Goal: Transaction & Acquisition: Obtain resource

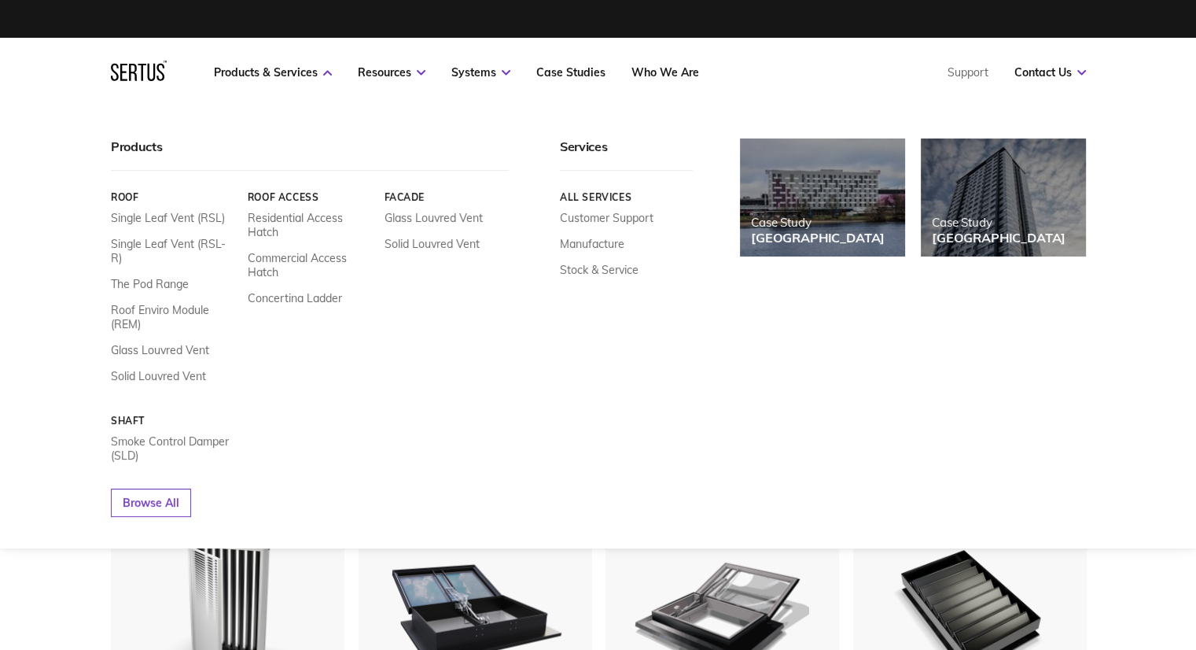
scroll to position [2077, 1000]
click at [174, 219] on link "Single Leaf Vent (RSL)" at bounding box center [168, 218] width 114 height 14
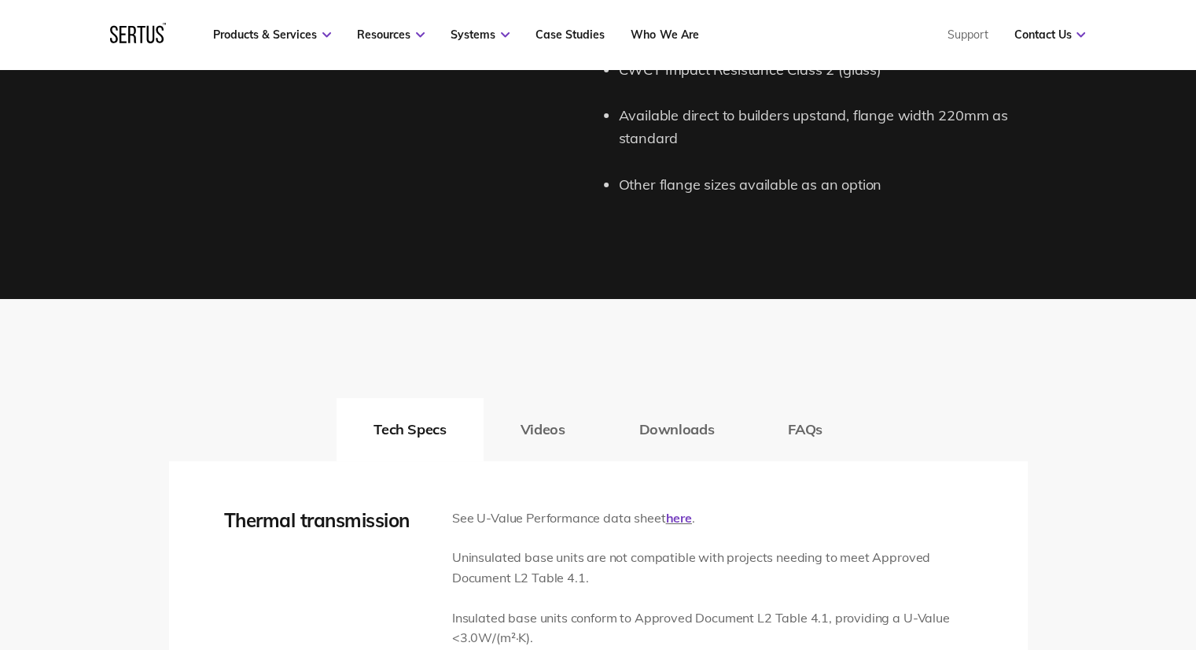
scroll to position [2359, 0]
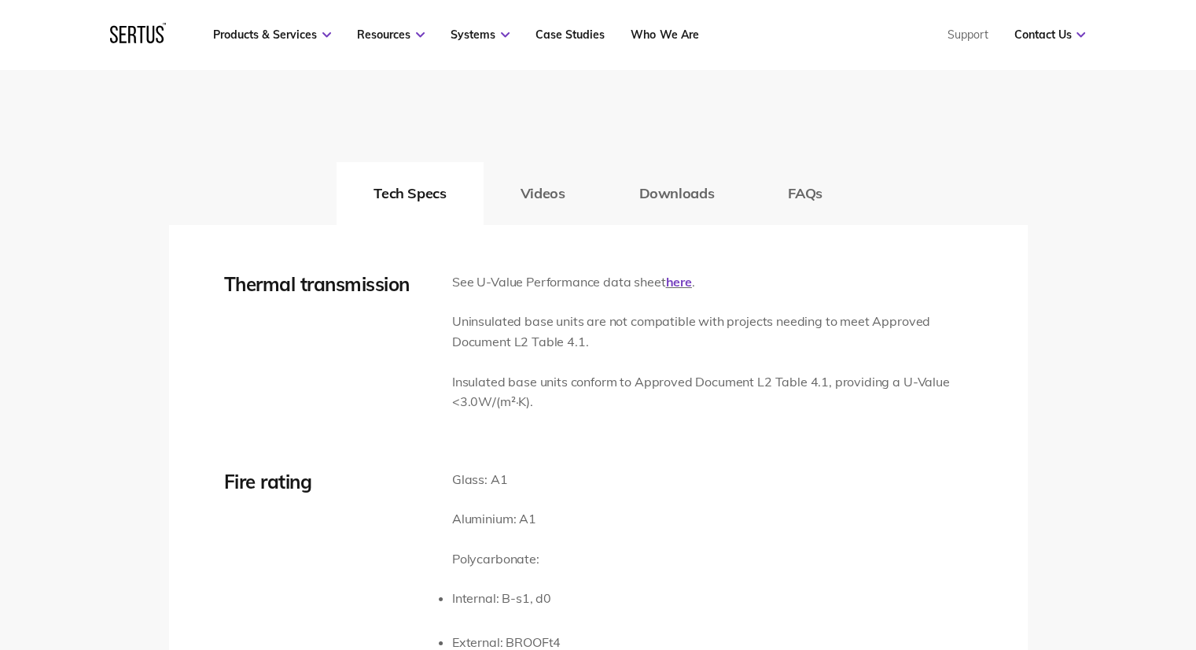
drag, startPoint x: 334, startPoint y: 536, endPoint x: 383, endPoint y: 484, distance: 71.8
click at [334, 536] on div "Fire rating" at bounding box center [338, 573] width 228 height 207
click at [683, 192] on button "Downloads" at bounding box center [676, 193] width 149 height 63
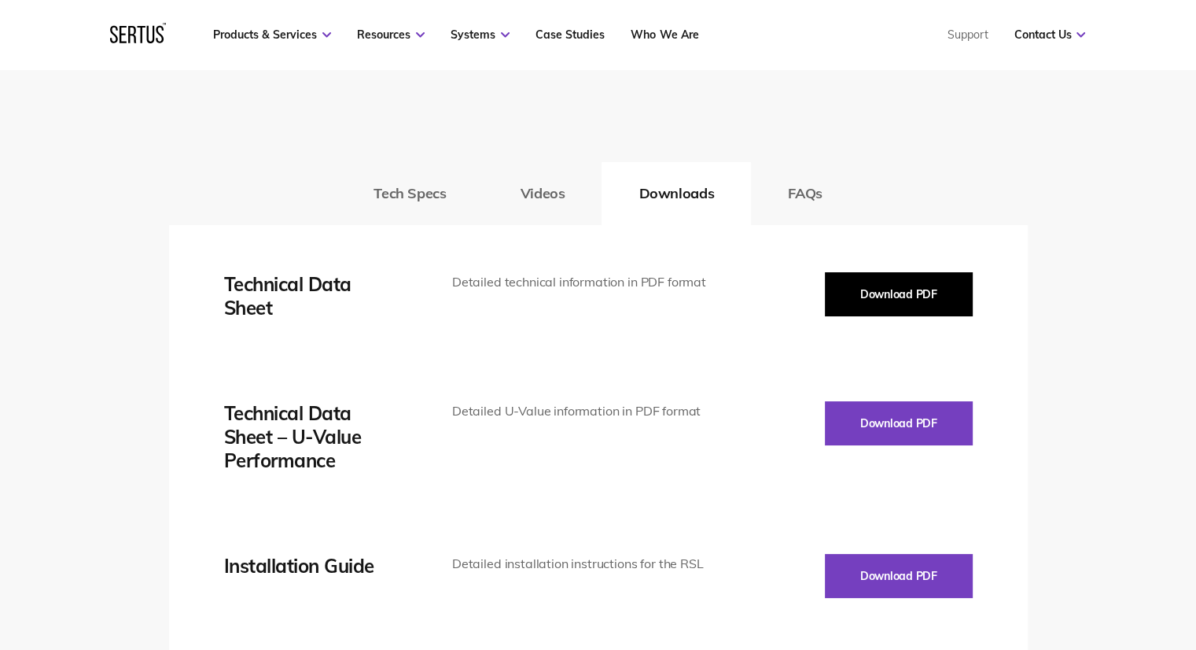
click at [915, 301] on button "Download PDF" at bounding box center [899, 294] width 148 height 44
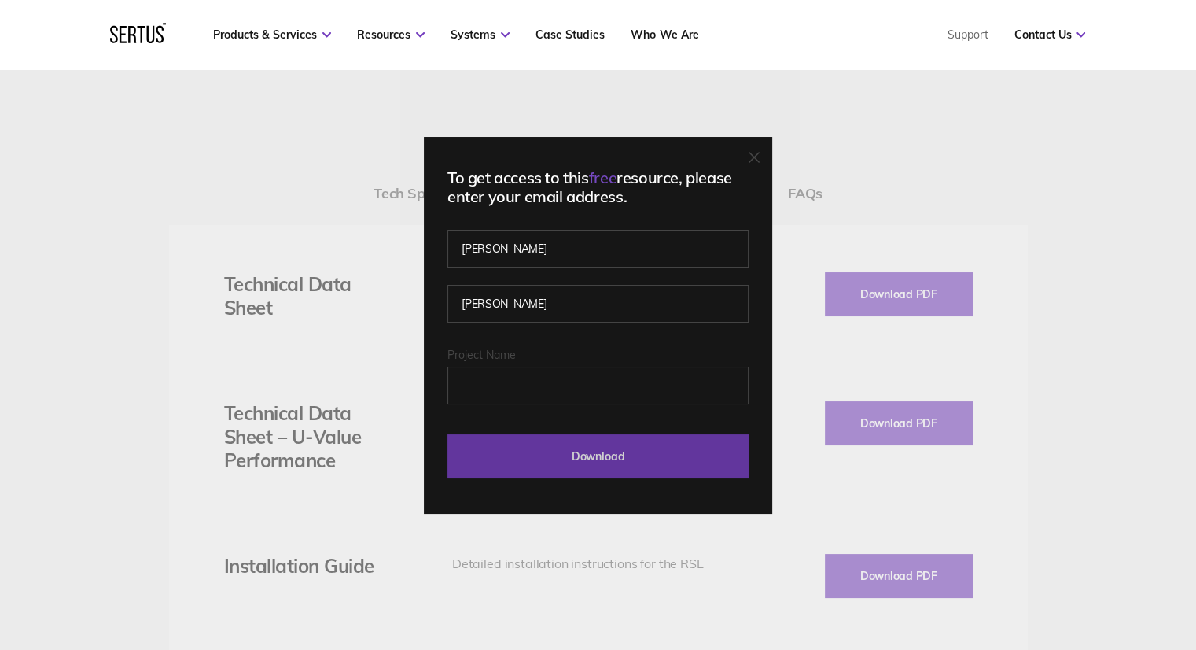
click at [607, 454] on input "Download" at bounding box center [597, 456] width 301 height 44
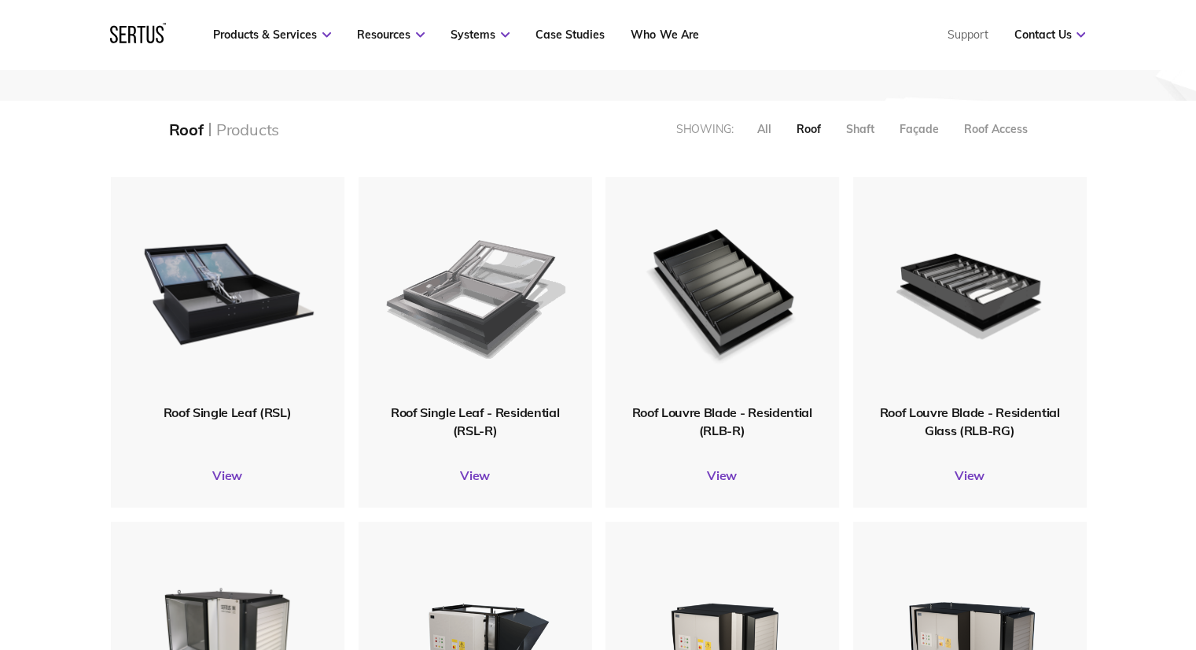
scroll to position [393, 0]
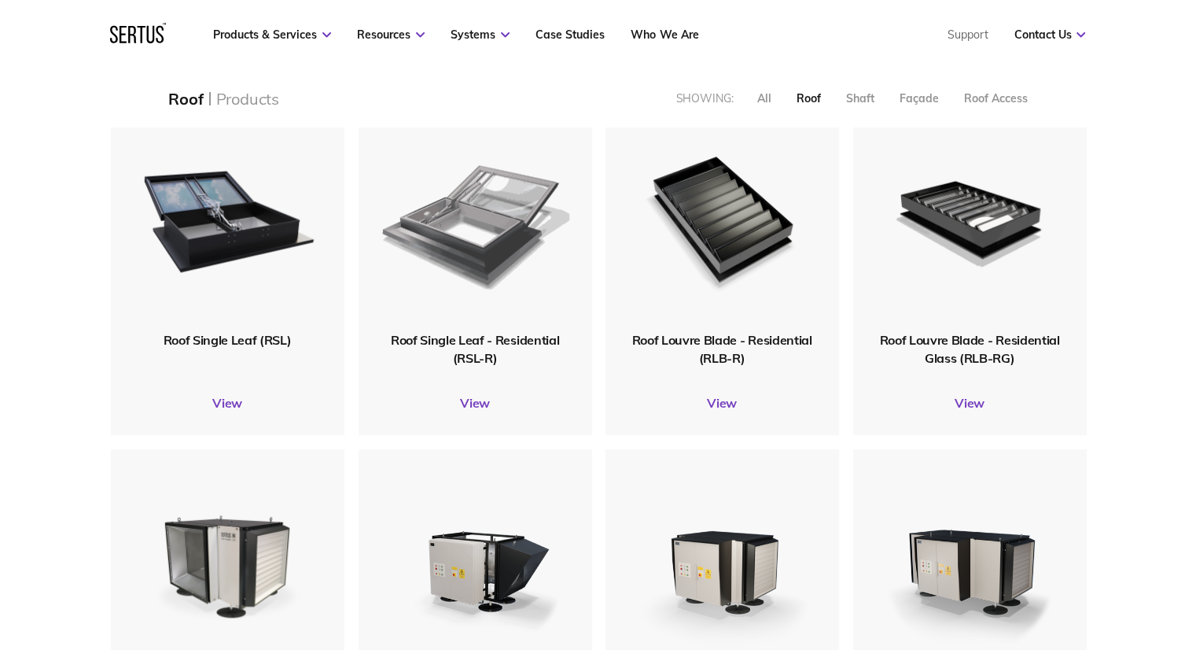
click at [491, 263] on img at bounding box center [475, 217] width 188 height 231
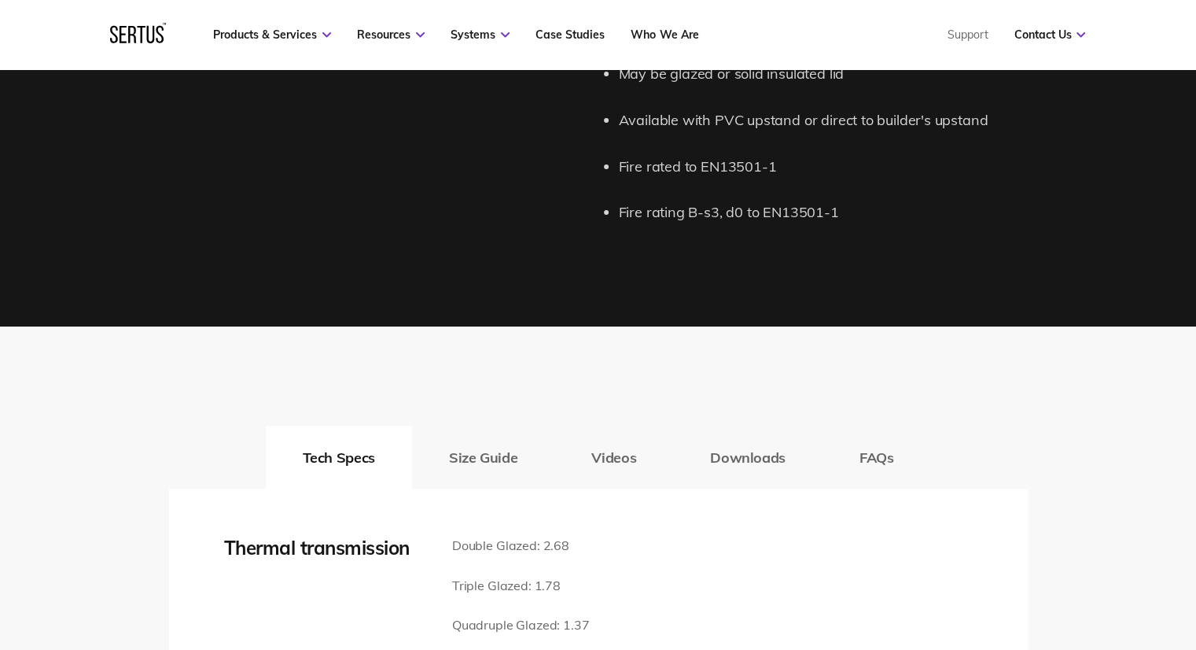
scroll to position [2123, 0]
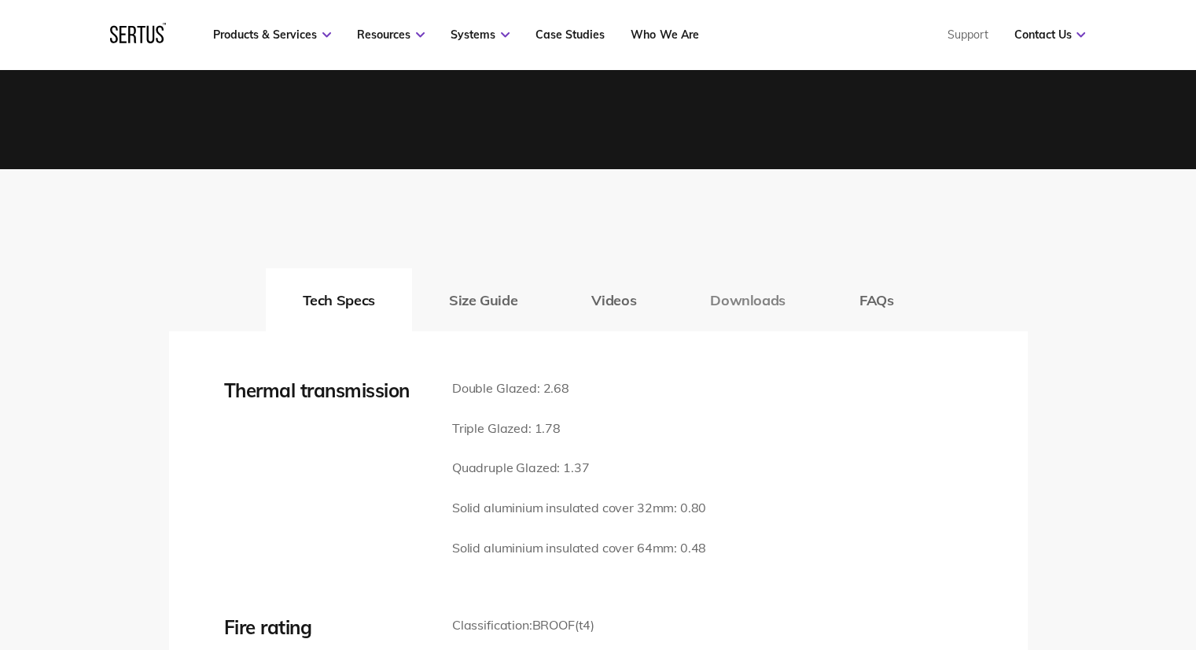
click at [756, 300] on button "Downloads" at bounding box center [747, 299] width 149 height 63
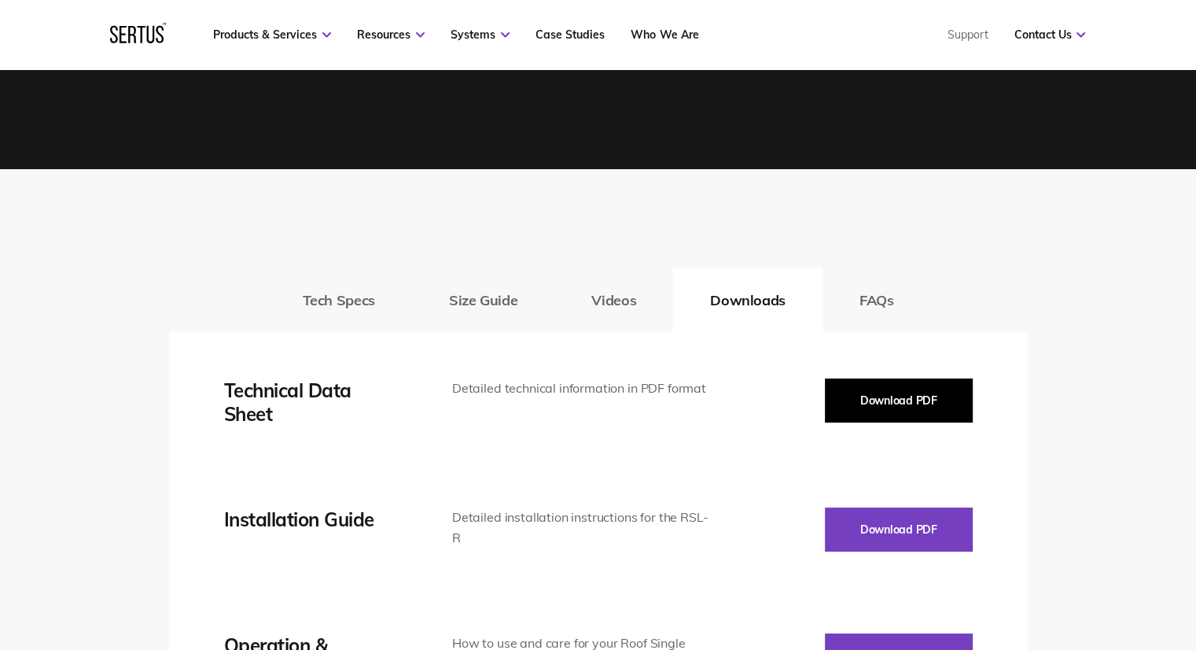
click at [937, 404] on button "Download PDF" at bounding box center [899, 400] width 148 height 44
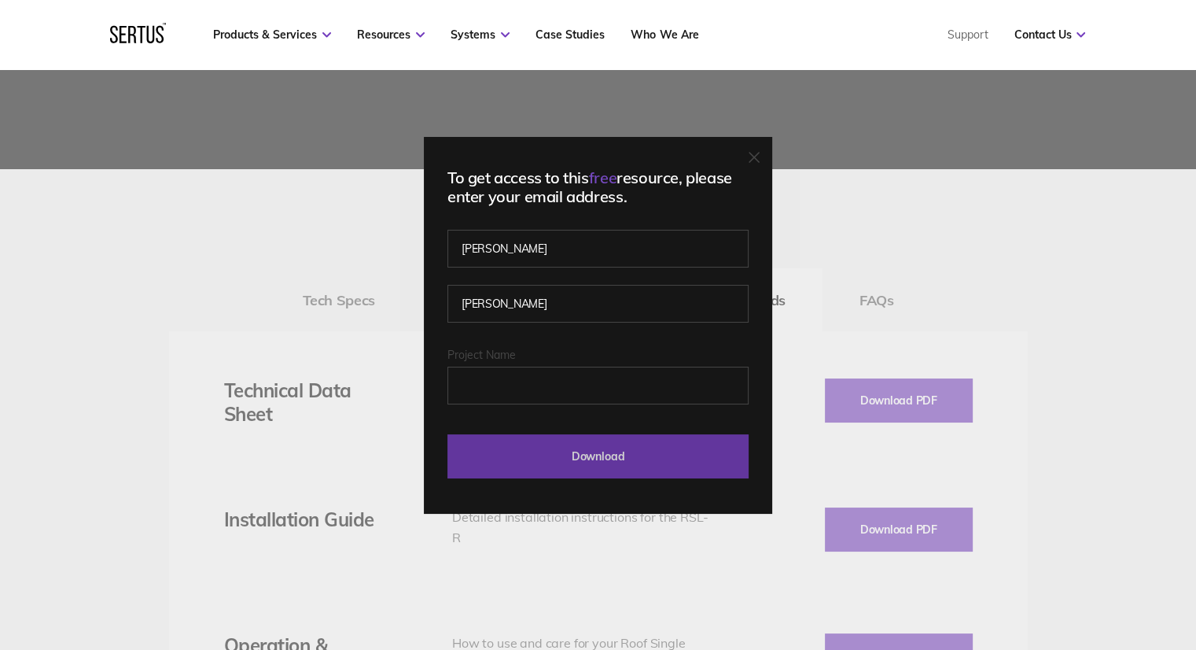
click at [610, 458] on input "Download" at bounding box center [597, 456] width 301 height 44
